Goal: Transaction & Acquisition: Purchase product/service

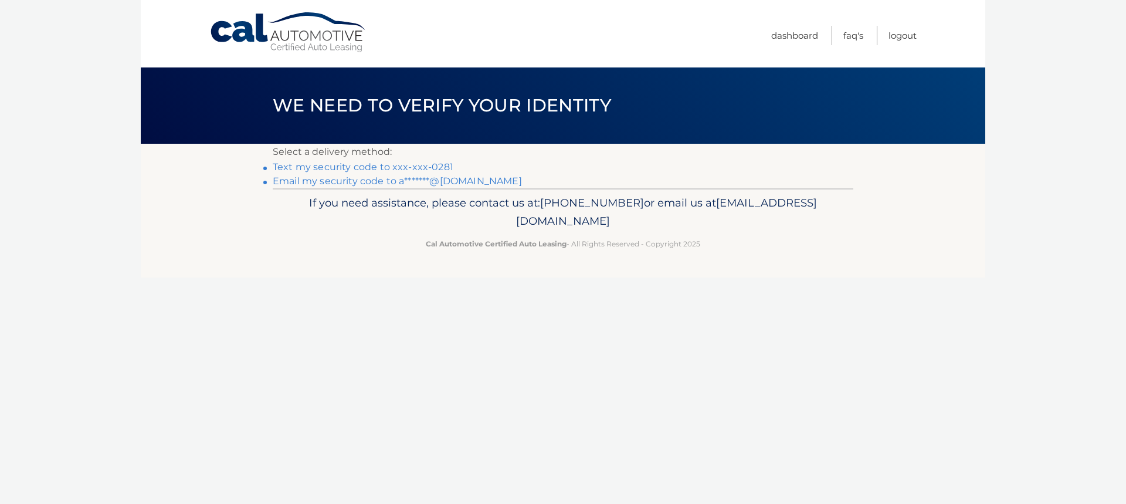
click at [351, 167] on link "Text my security code to xxx-xxx-0281" at bounding box center [363, 166] width 181 height 11
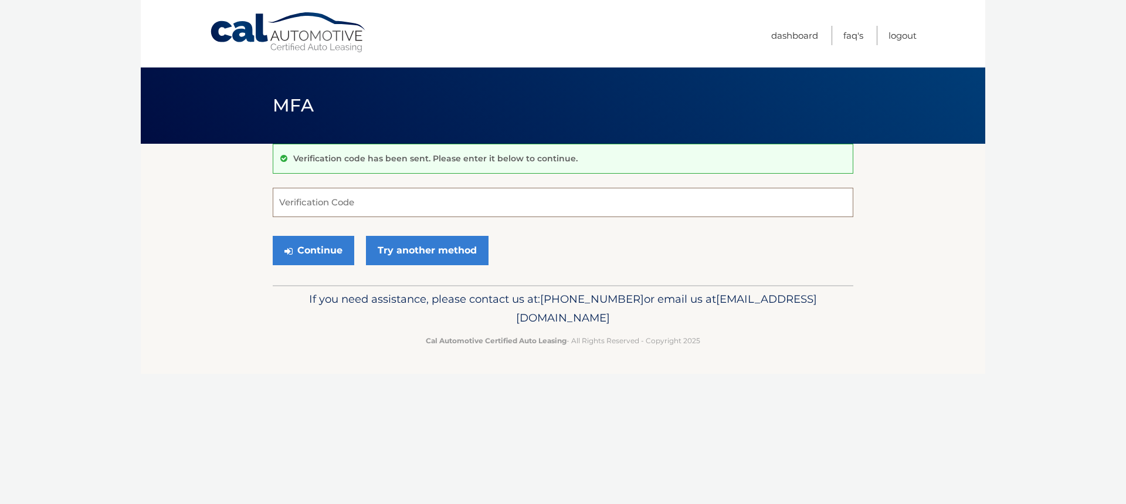
click at [334, 195] on input "Verification Code" at bounding box center [563, 202] width 581 height 29
type input "262933"
click at [306, 248] on button "Continue" at bounding box center [314, 250] width 82 height 29
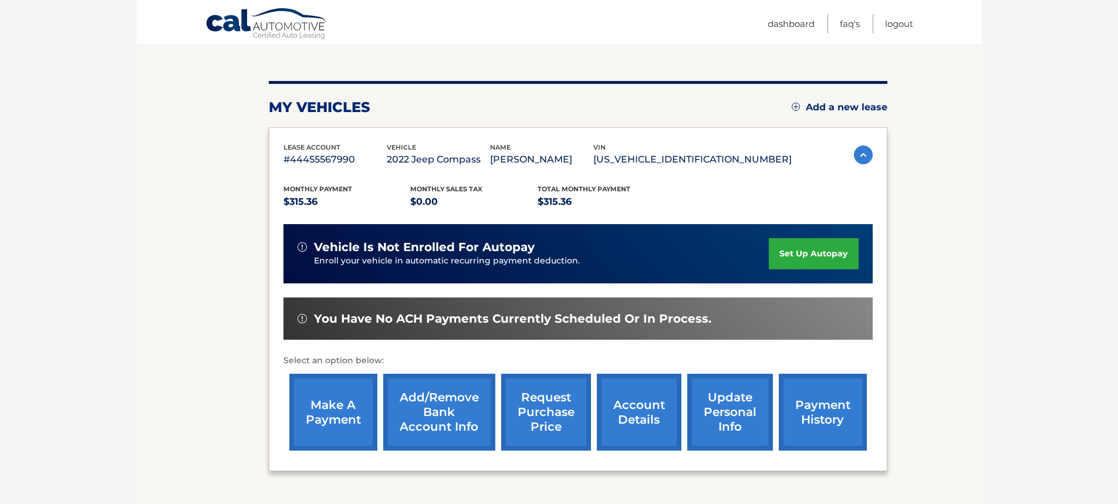
scroll to position [116, 0]
click at [344, 427] on link "make a payment" at bounding box center [333, 411] width 88 height 77
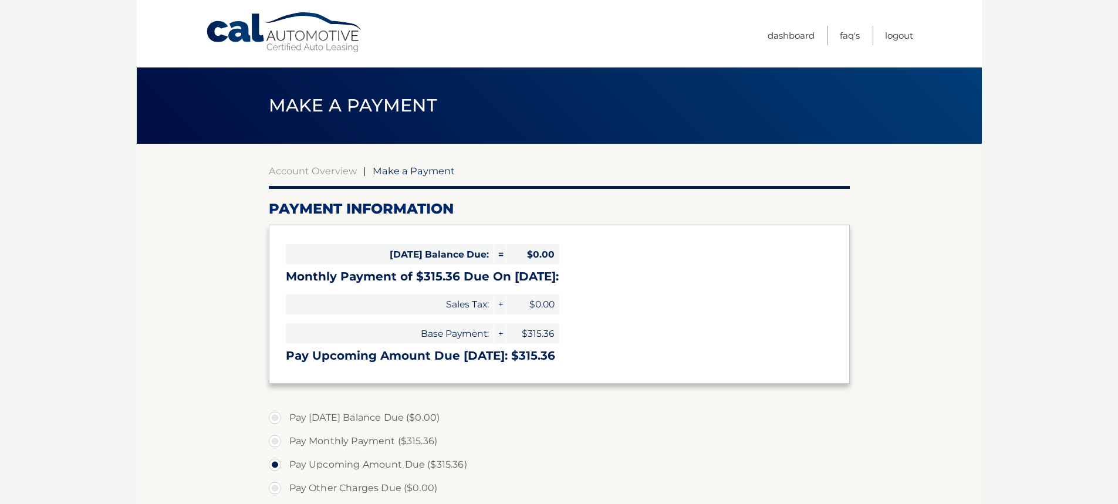
select select "MDY0MmQzZDAtMjQ3My00N2M0LTgyYzMtZTQ4YTMxYTk0OTZi"
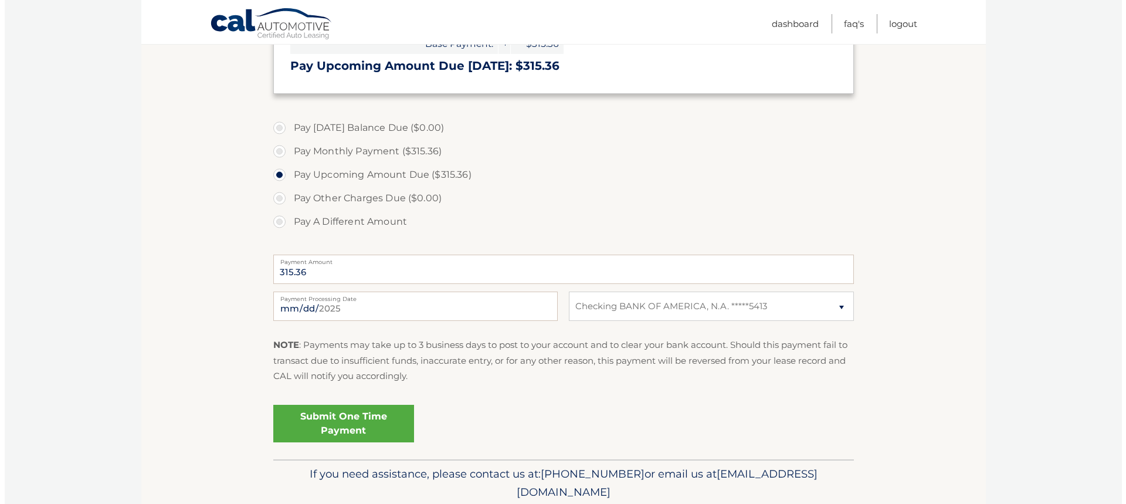
scroll to position [290, 0]
click at [367, 419] on link "Submit One Time Payment" at bounding box center [339, 423] width 141 height 38
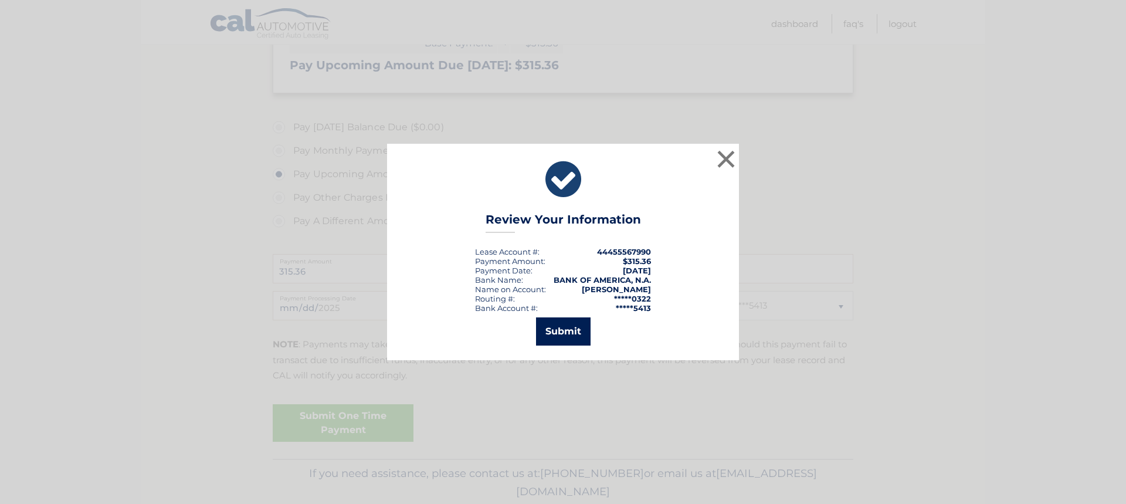
click at [543, 345] on button "Submit" at bounding box center [563, 331] width 55 height 28
